Goal: Check status: Check status

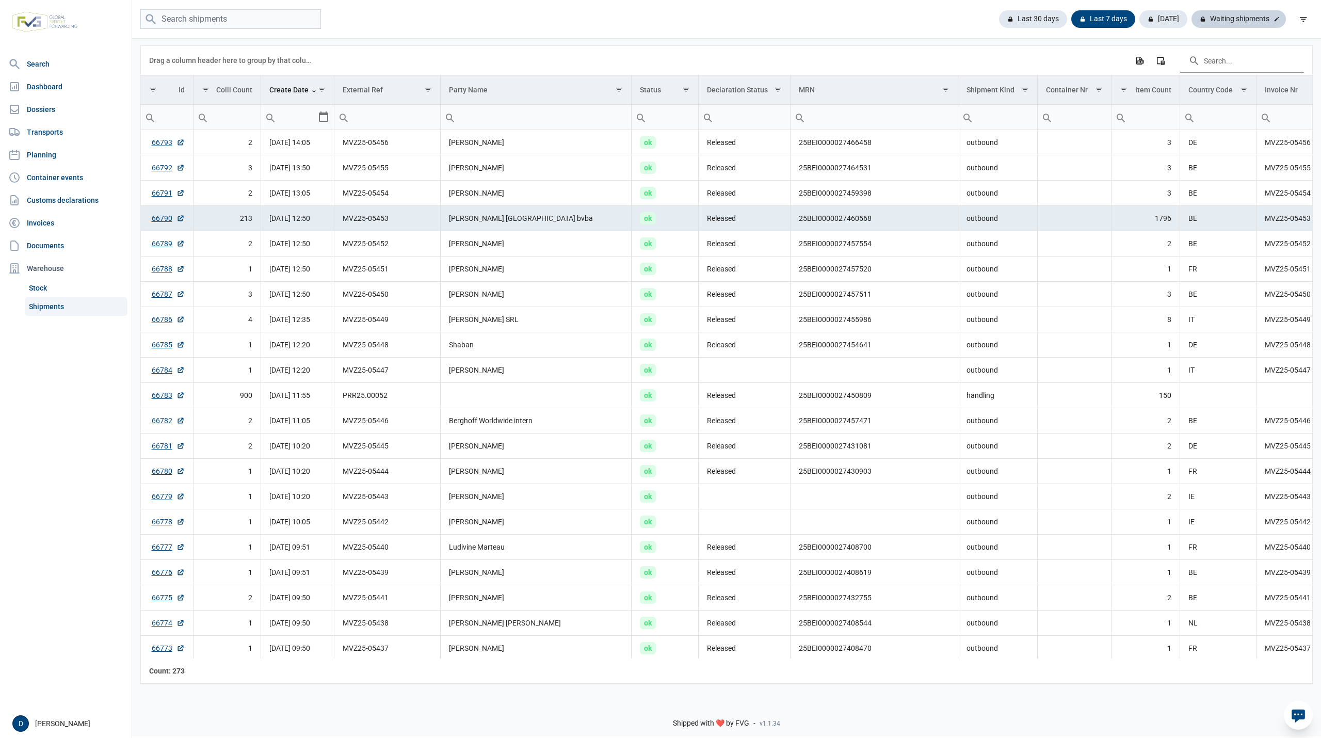
click at [1245, 22] on div "Waiting shipments" at bounding box center [1239, 19] width 94 height 18
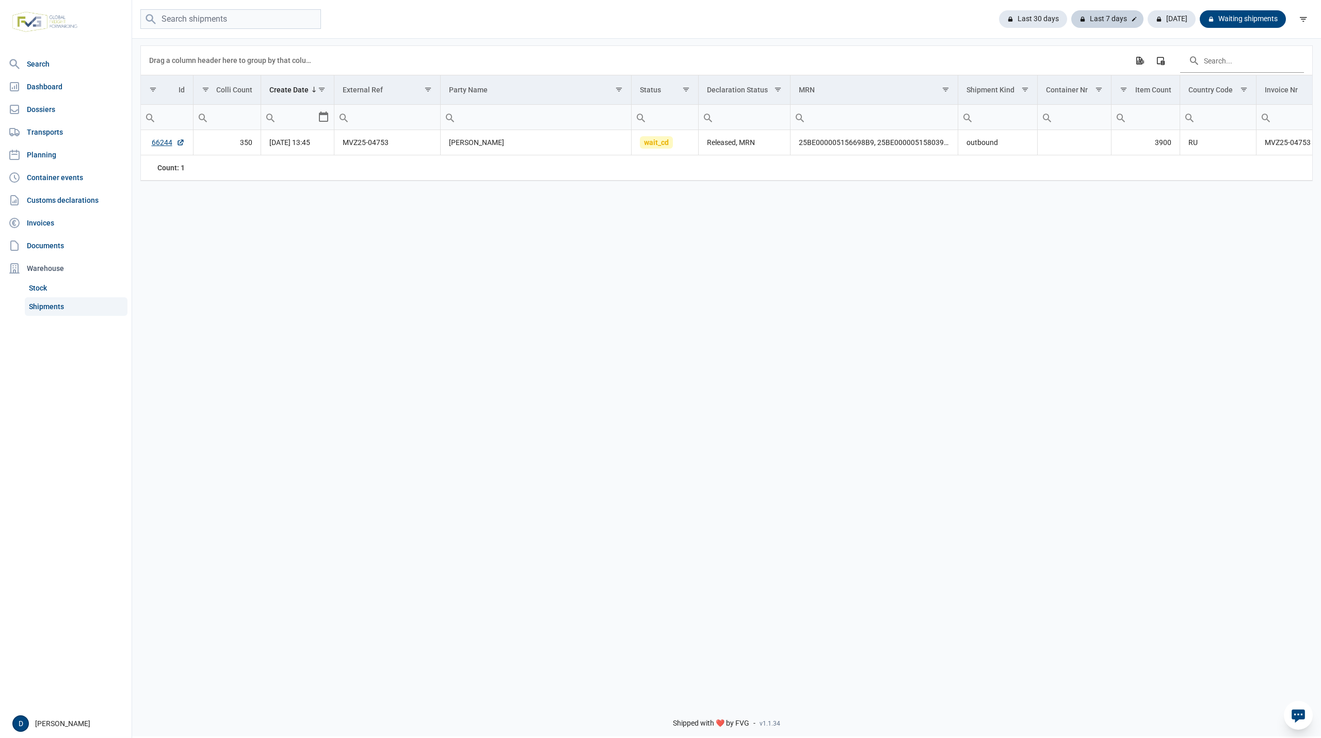
click at [1113, 12] on div "Last 7 days" at bounding box center [1107, 19] width 72 height 18
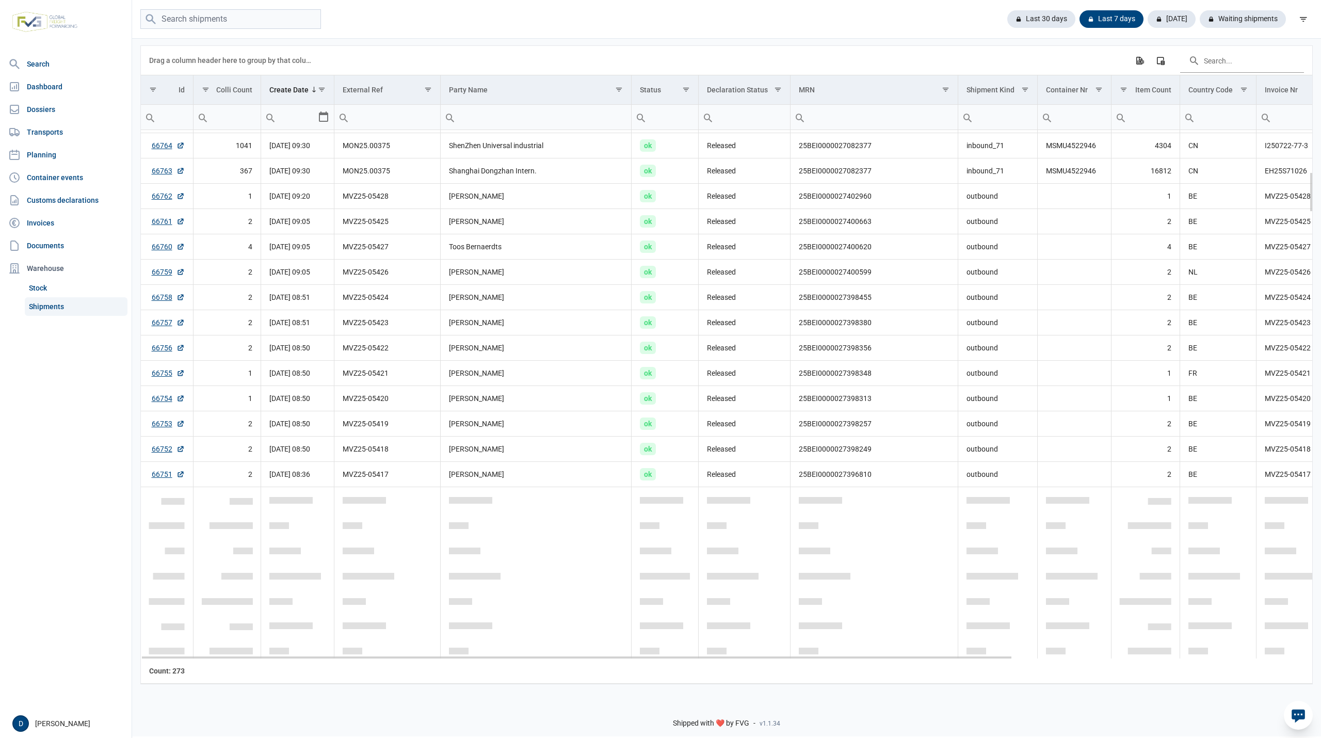
scroll to position [459, 0]
